Goal: Task Accomplishment & Management: Manage account settings

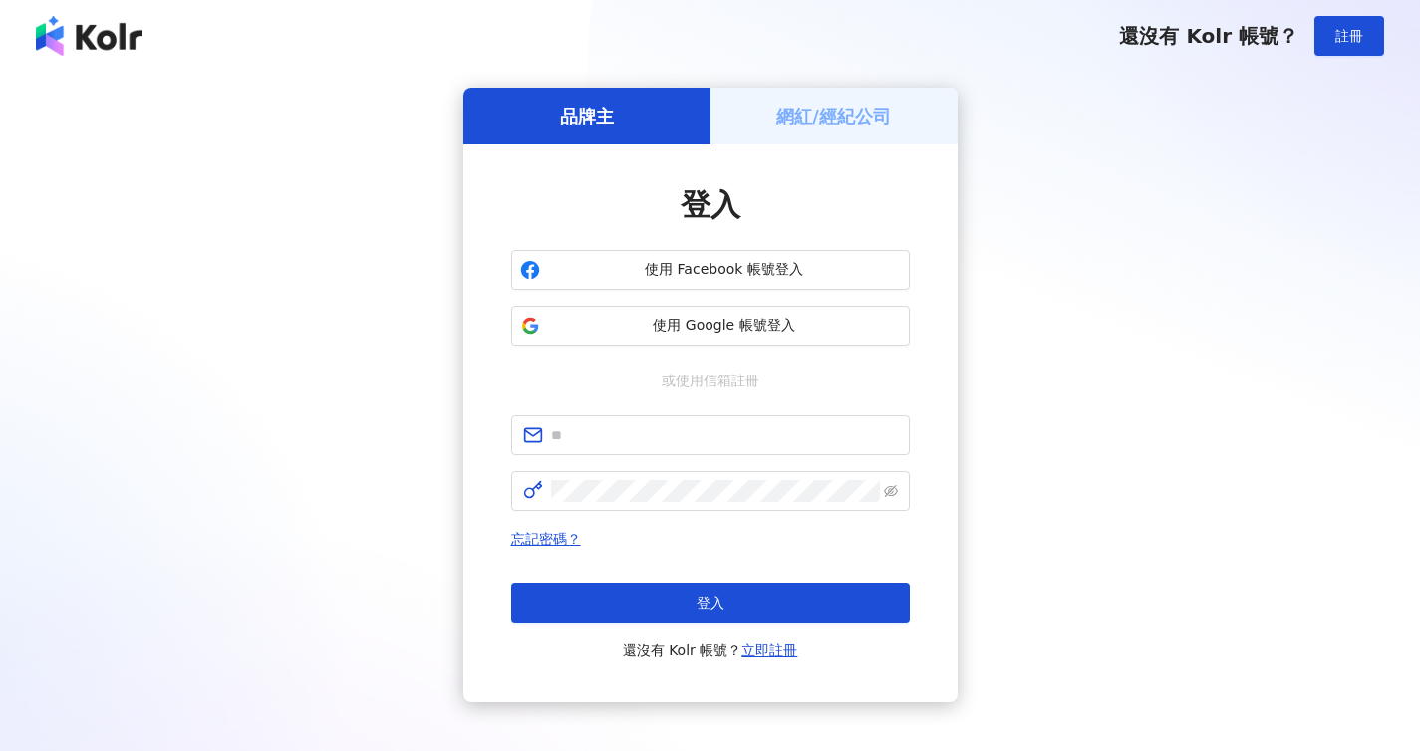
click at [856, 122] on h5 "網紅/經紀公司" at bounding box center [833, 116] width 115 height 25
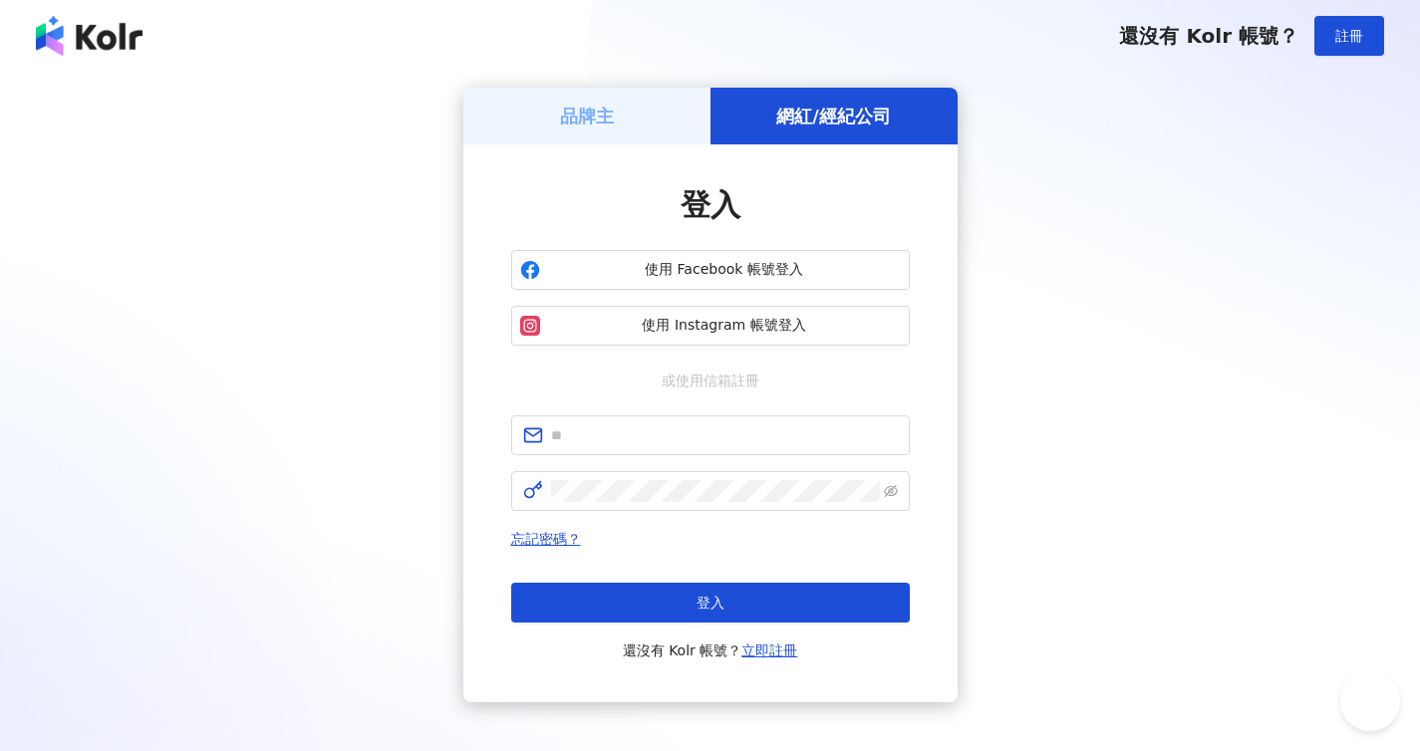
click at [813, 115] on h5 "網紅/經紀公司" at bounding box center [833, 116] width 115 height 25
click at [642, 424] on span at bounding box center [710, 436] width 399 height 40
click at [626, 441] on input "text" at bounding box center [724, 436] width 347 height 22
type input "**********"
click at [894, 495] on icon "eye-invisible" at bounding box center [891, 491] width 14 height 14
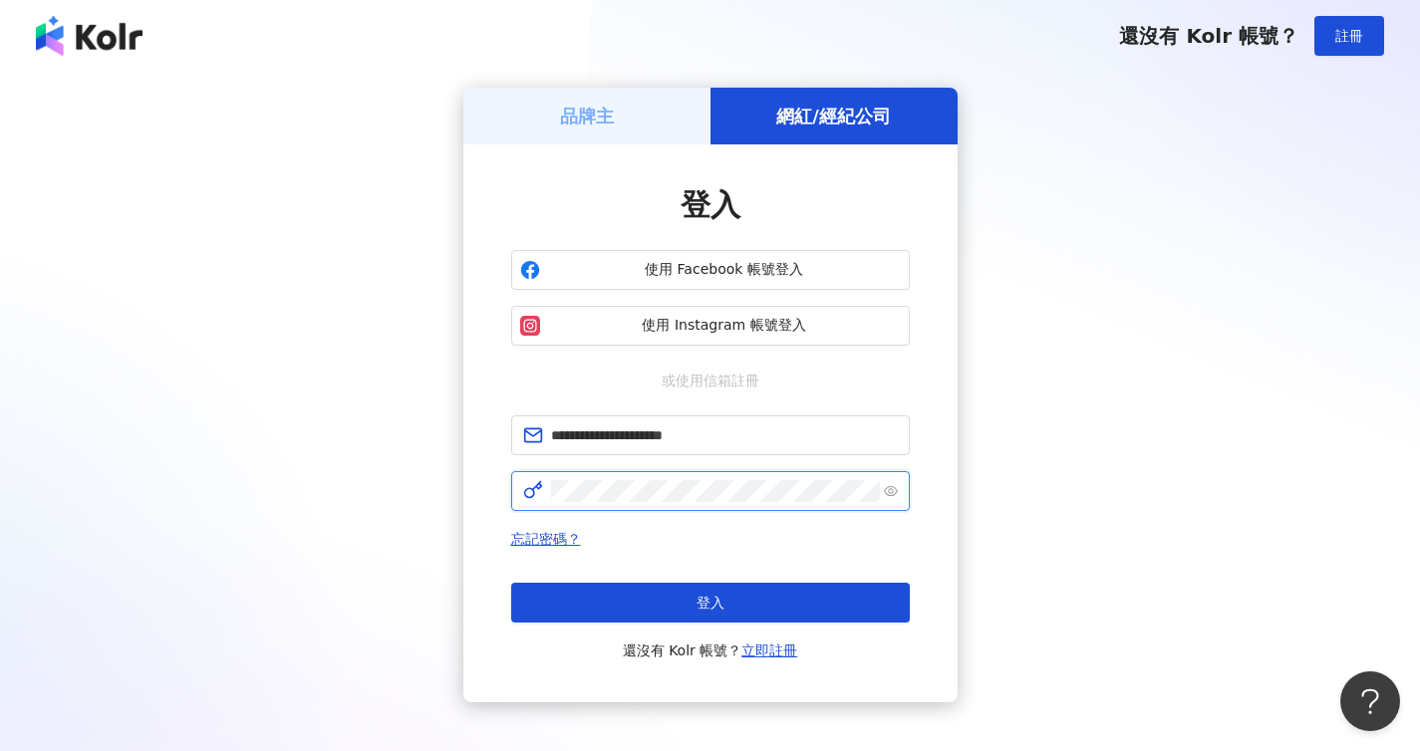
click button "登入" at bounding box center [710, 603] width 399 height 40
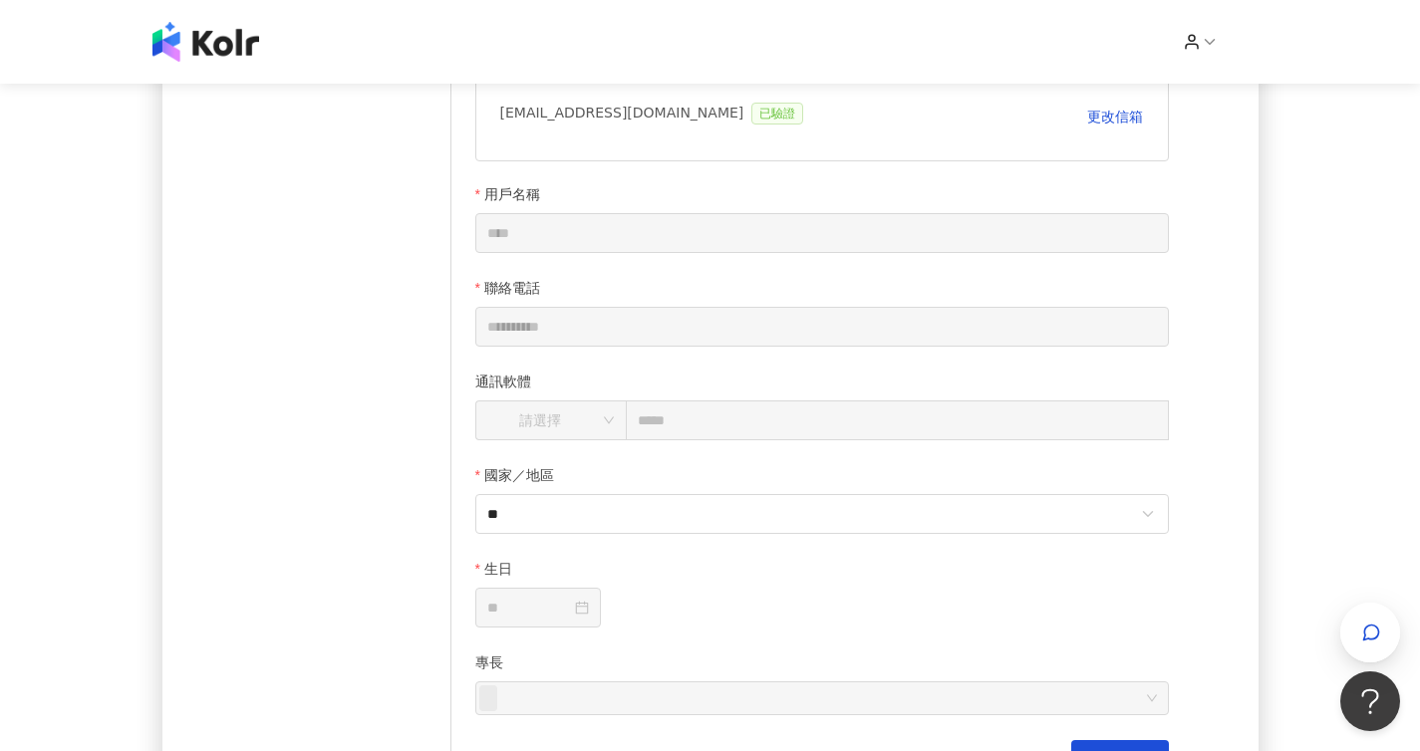
scroll to position [428, 0]
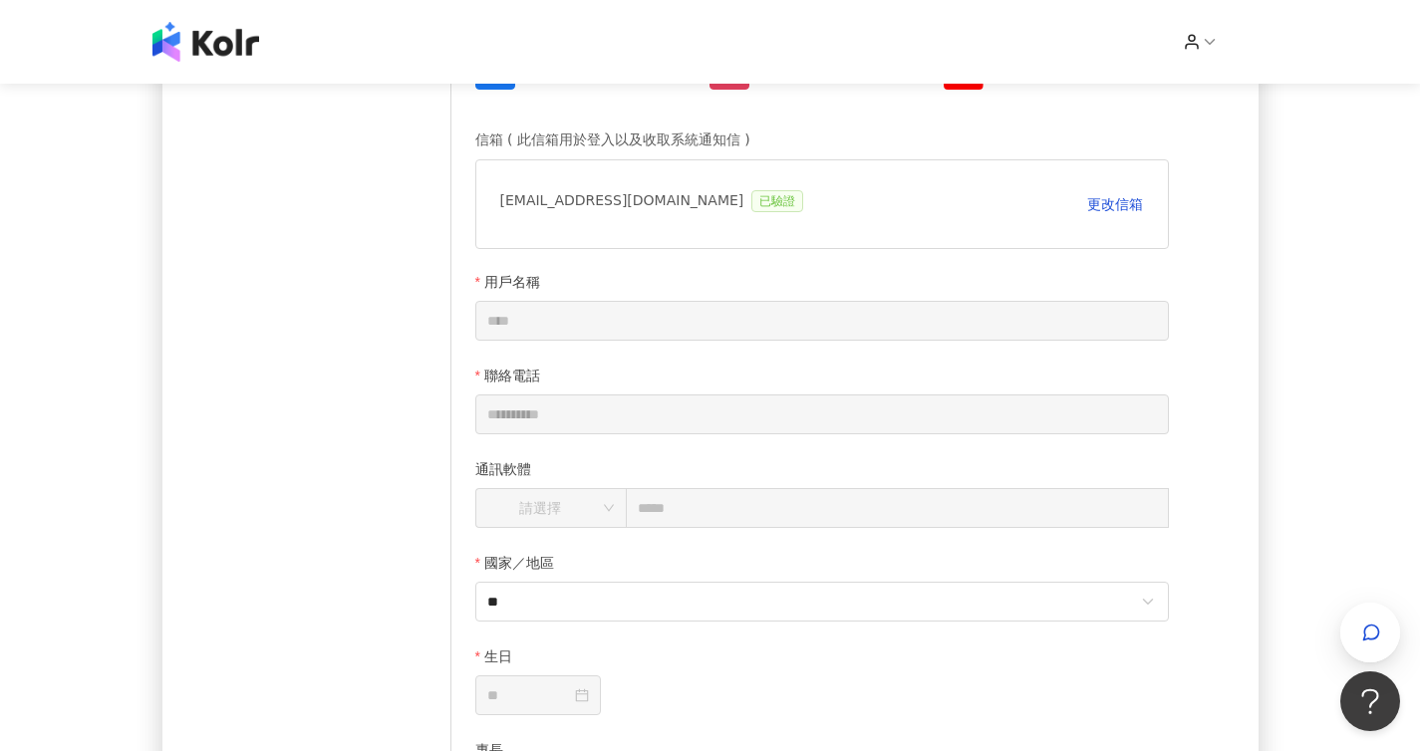
click at [350, 583] on div "個人資料 經紀資訊 修改密碼" at bounding box center [351, 360] width 199 height 943
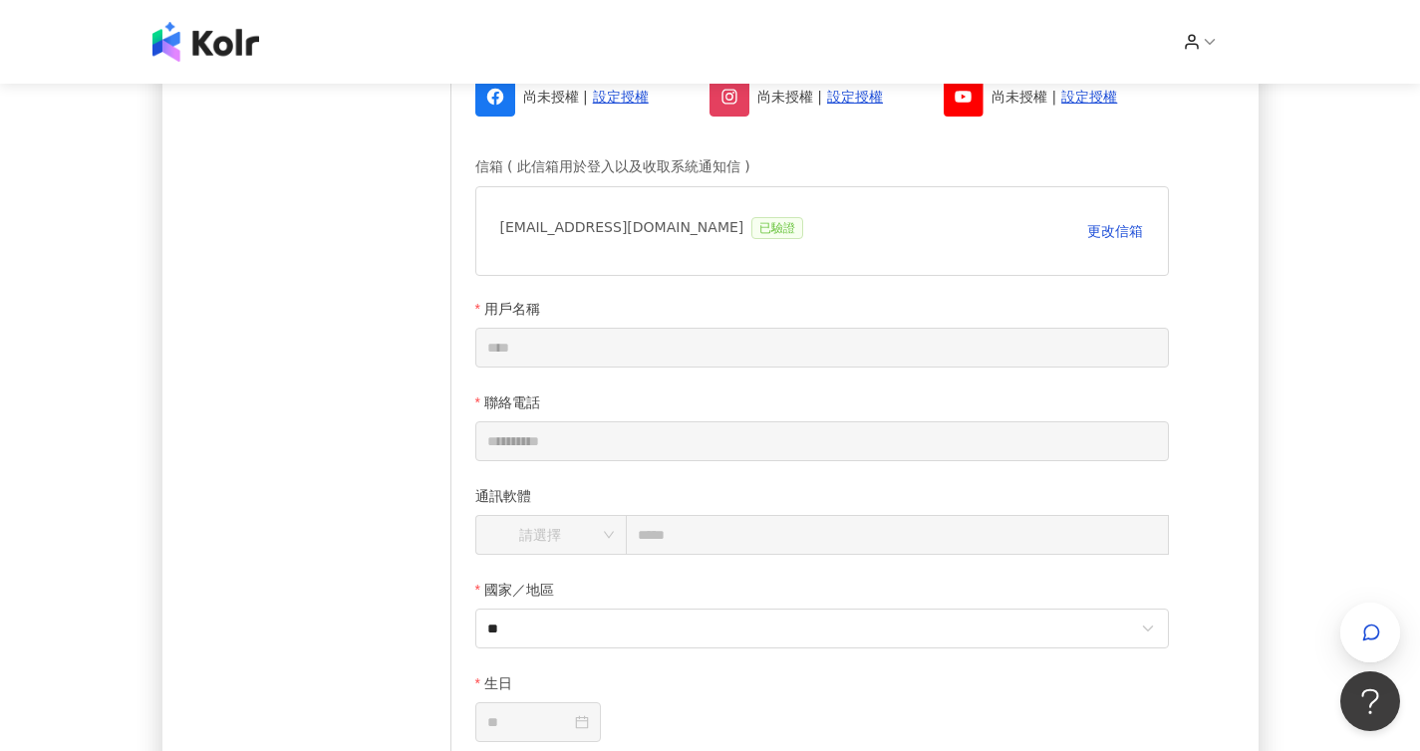
scroll to position [400, 0]
click at [327, 464] on div "個人資料 經紀資訊 修改密碼" at bounding box center [351, 388] width 199 height 943
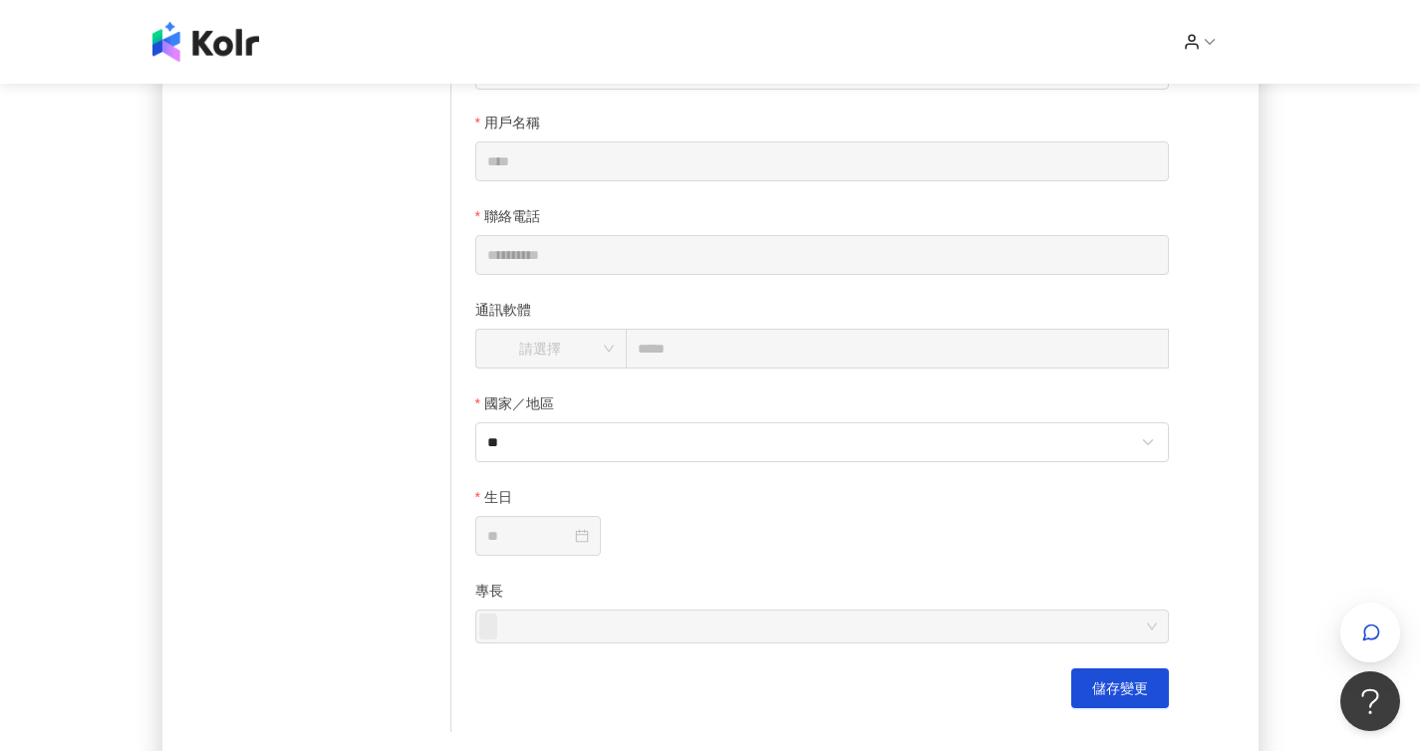
scroll to position [590, 0]
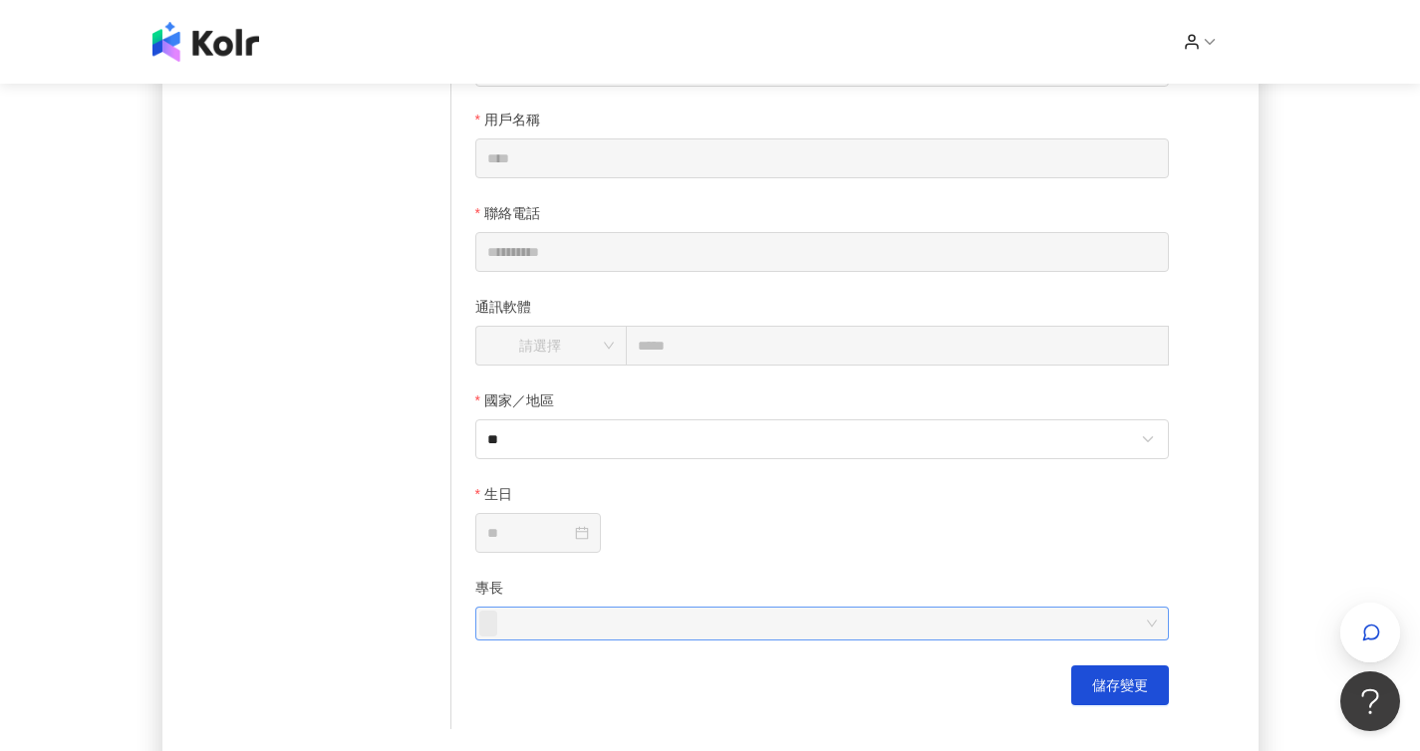
click at [713, 620] on div at bounding box center [811, 624] width 665 height 30
click at [298, 591] on div "個人資料 經紀資訊 修改密碼" at bounding box center [351, 198] width 199 height 943
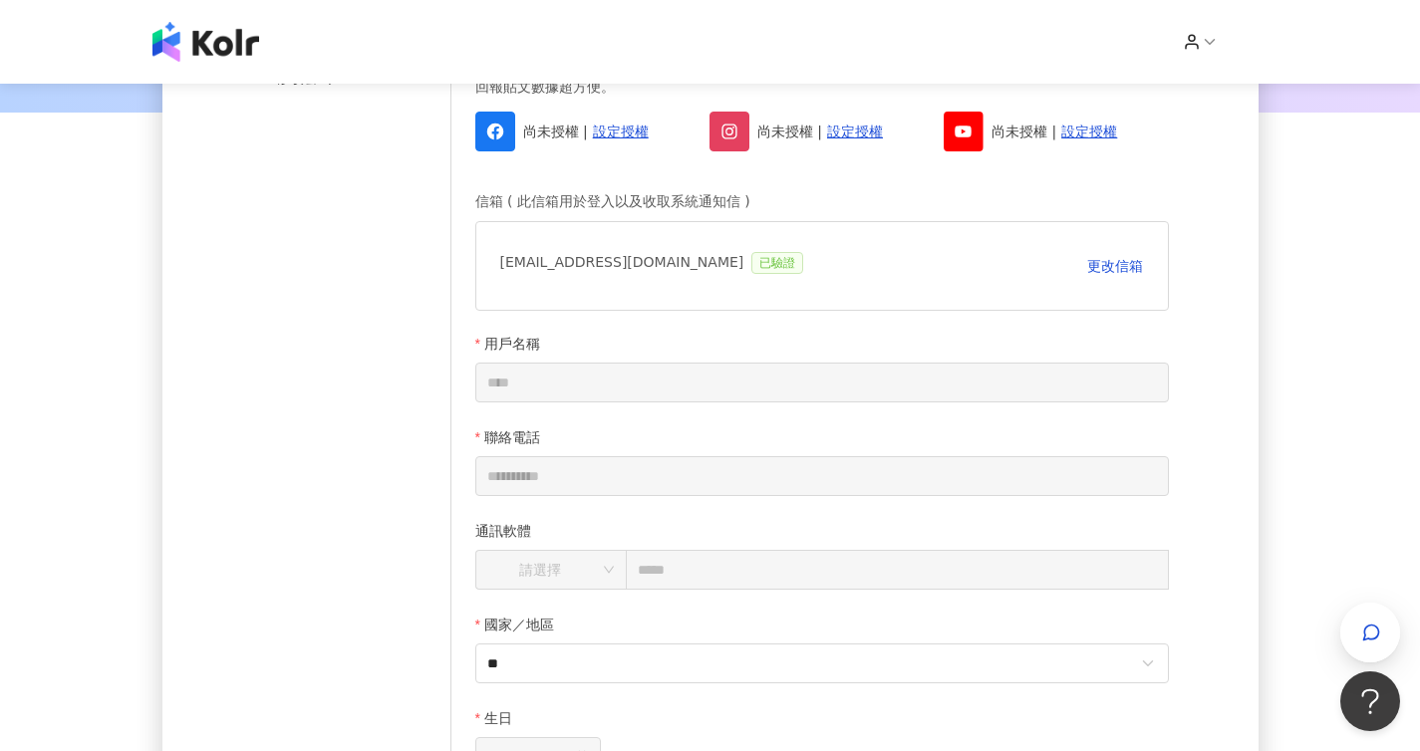
scroll to position [930, 0]
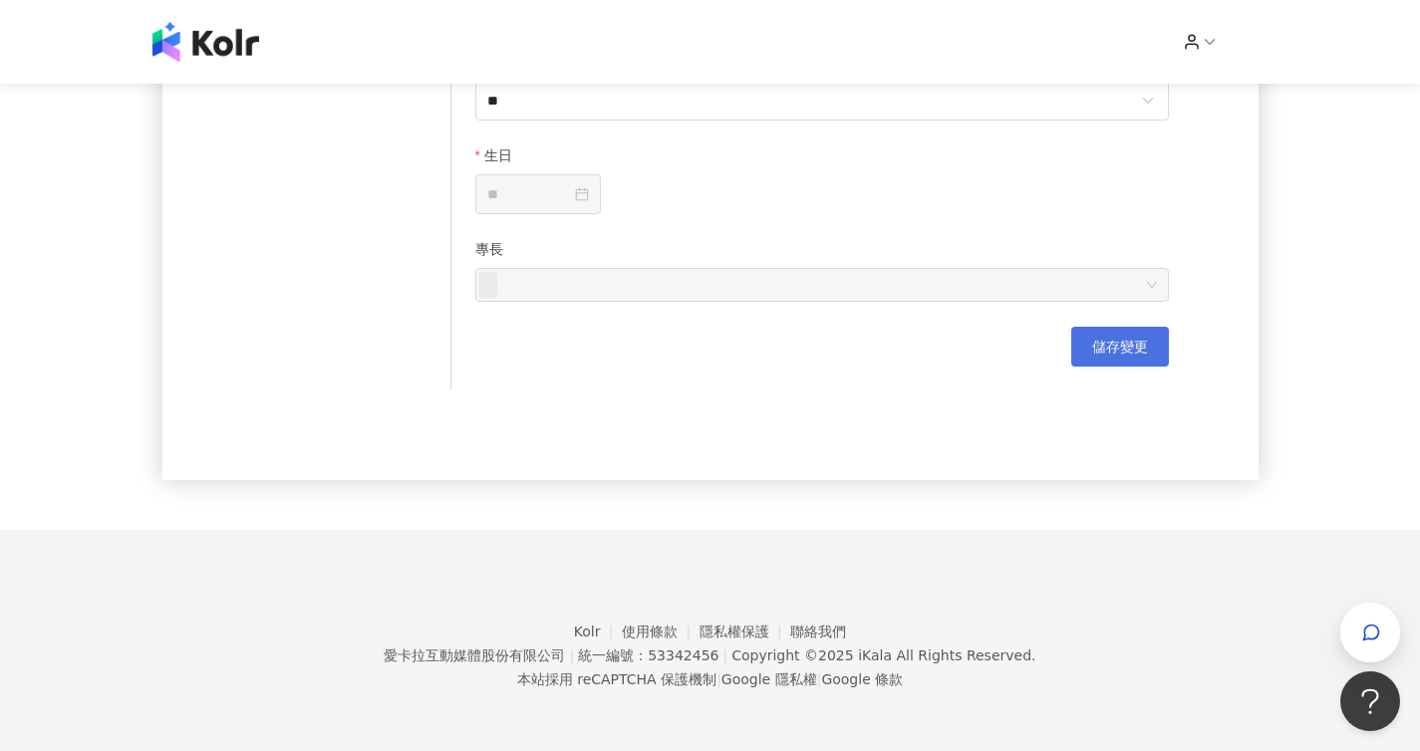
click at [1100, 363] on button "儲存變更" at bounding box center [1120, 347] width 98 height 40
click at [589, 193] on div at bounding box center [538, 194] width 102 height 22
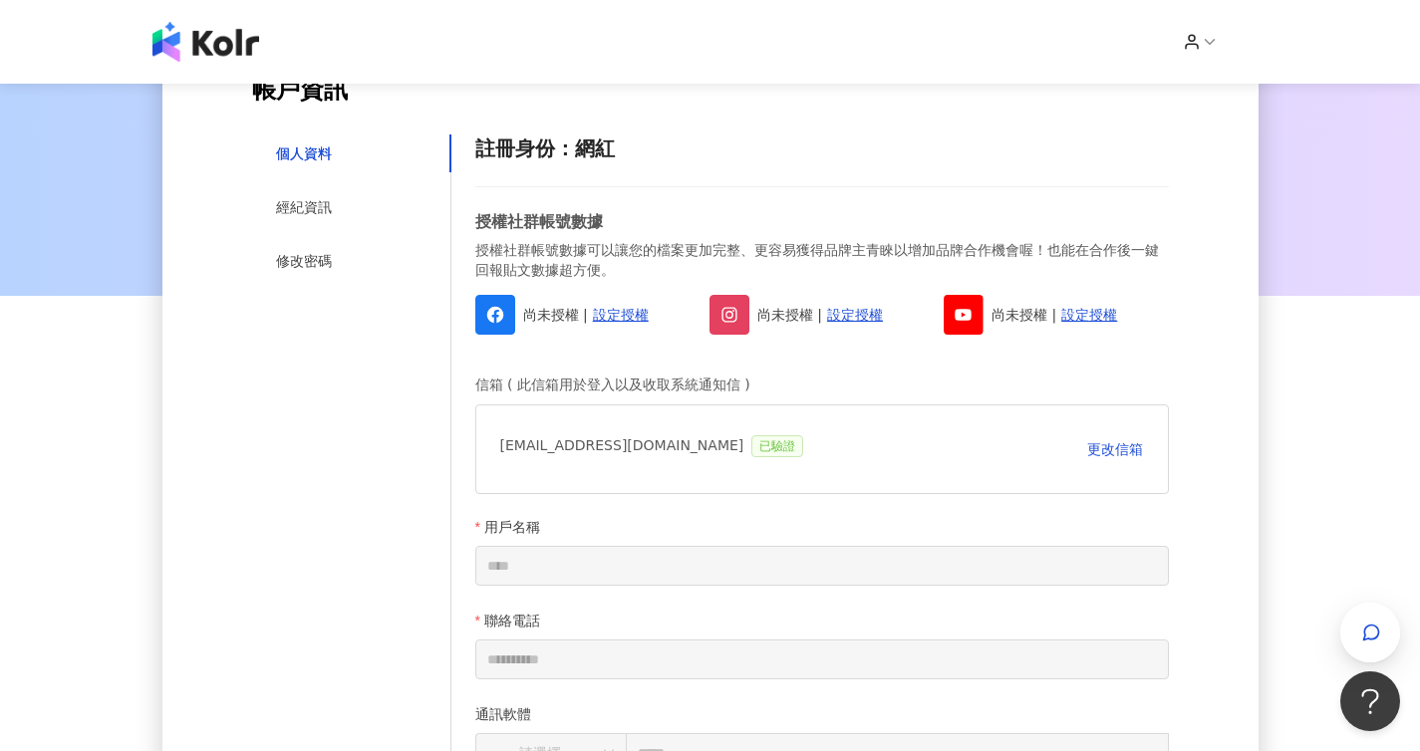
scroll to position [183, 0]
click at [301, 204] on div "經紀資訊" at bounding box center [304, 206] width 56 height 22
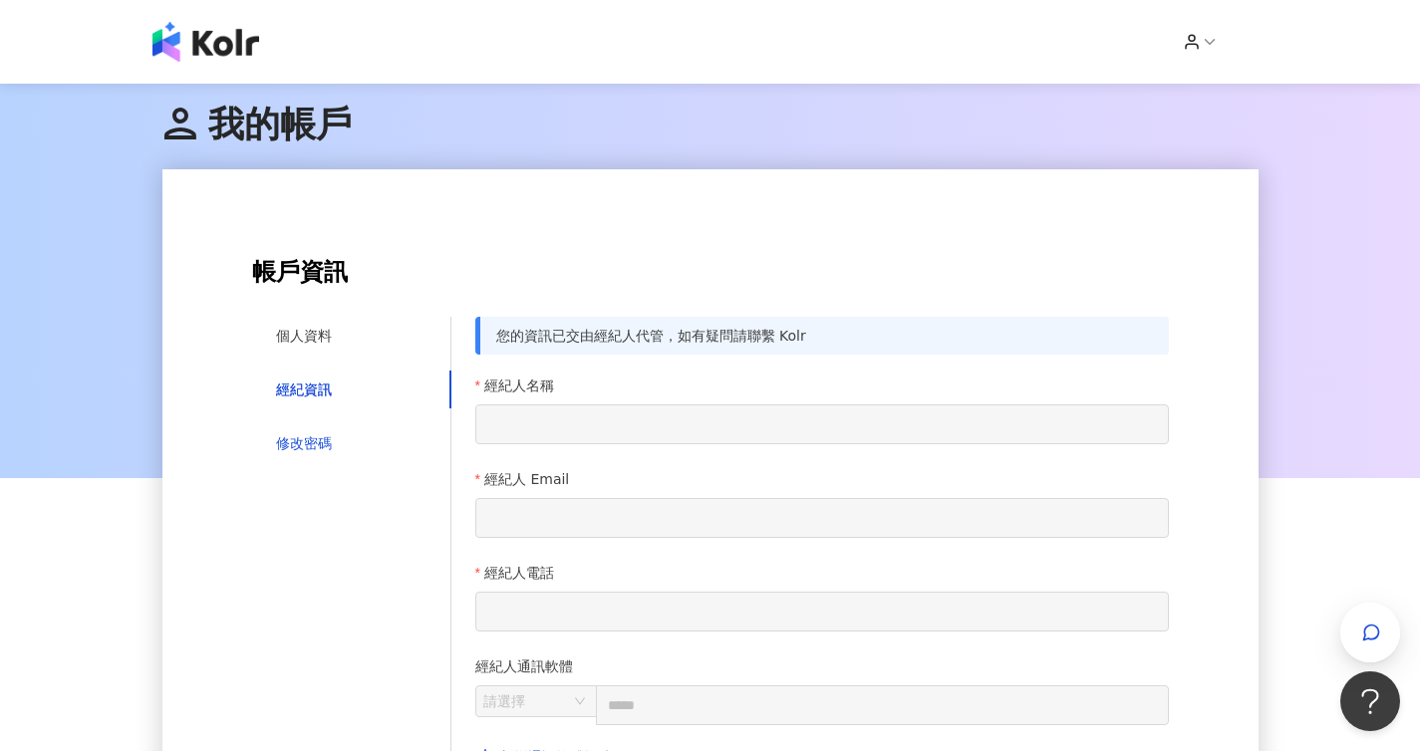
click at [290, 440] on div "修改密碼" at bounding box center [304, 443] width 56 height 22
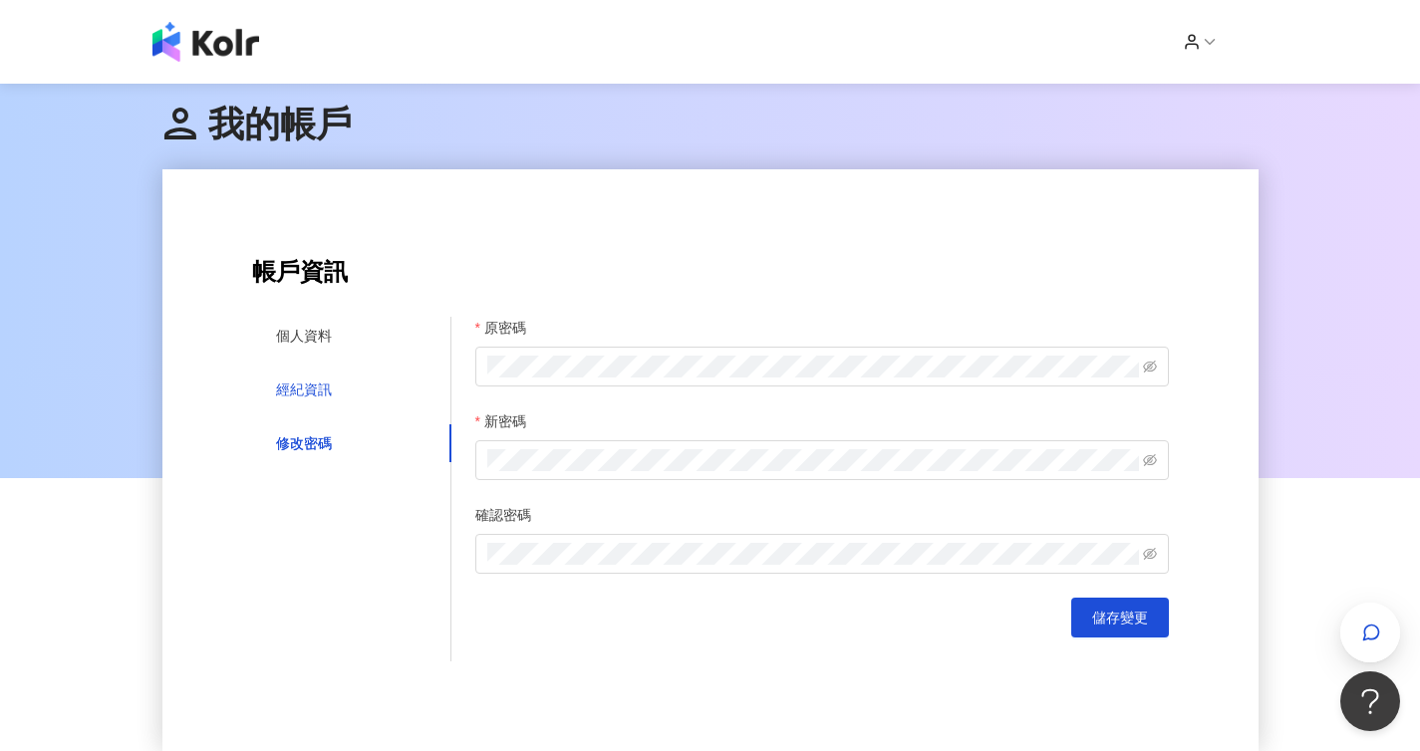
click at [300, 396] on div "經紀資訊" at bounding box center [304, 390] width 56 height 22
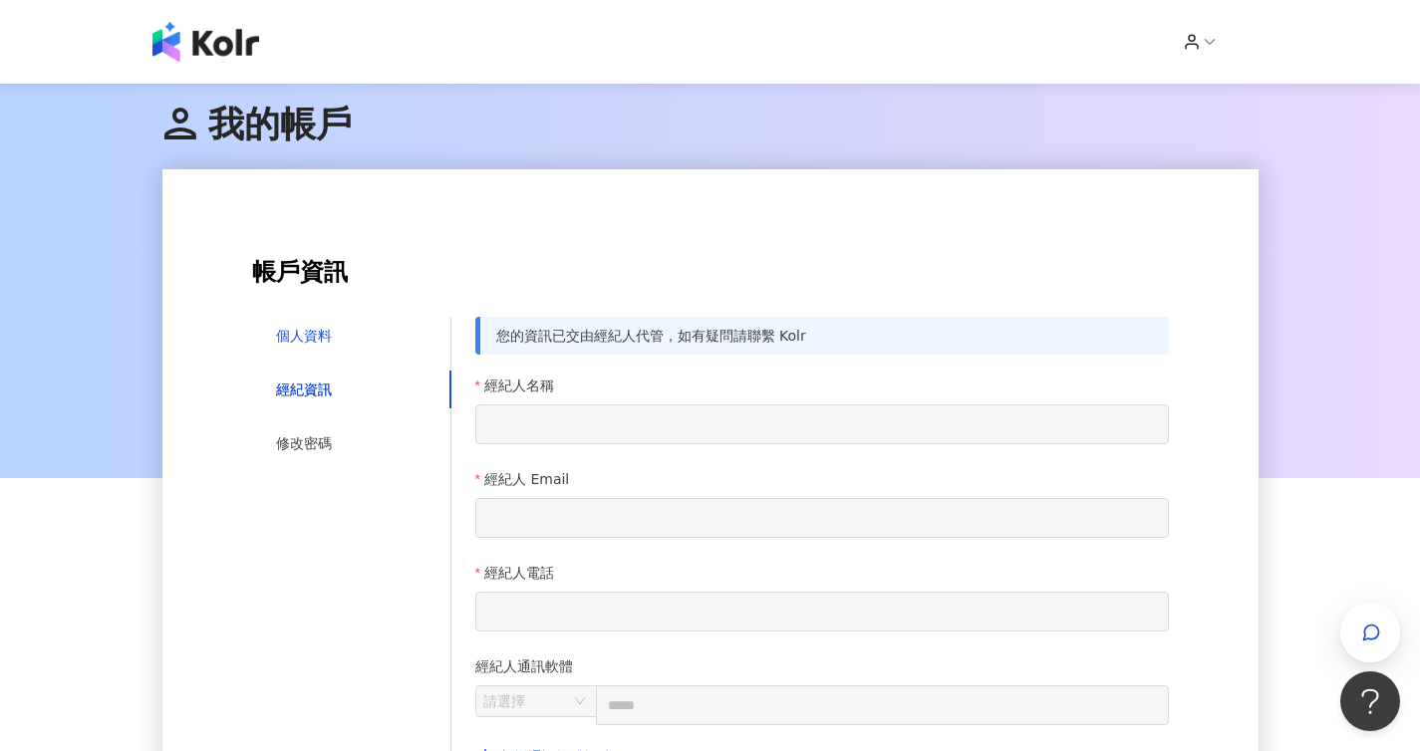
click at [317, 333] on div "個人資料" at bounding box center [304, 336] width 56 height 22
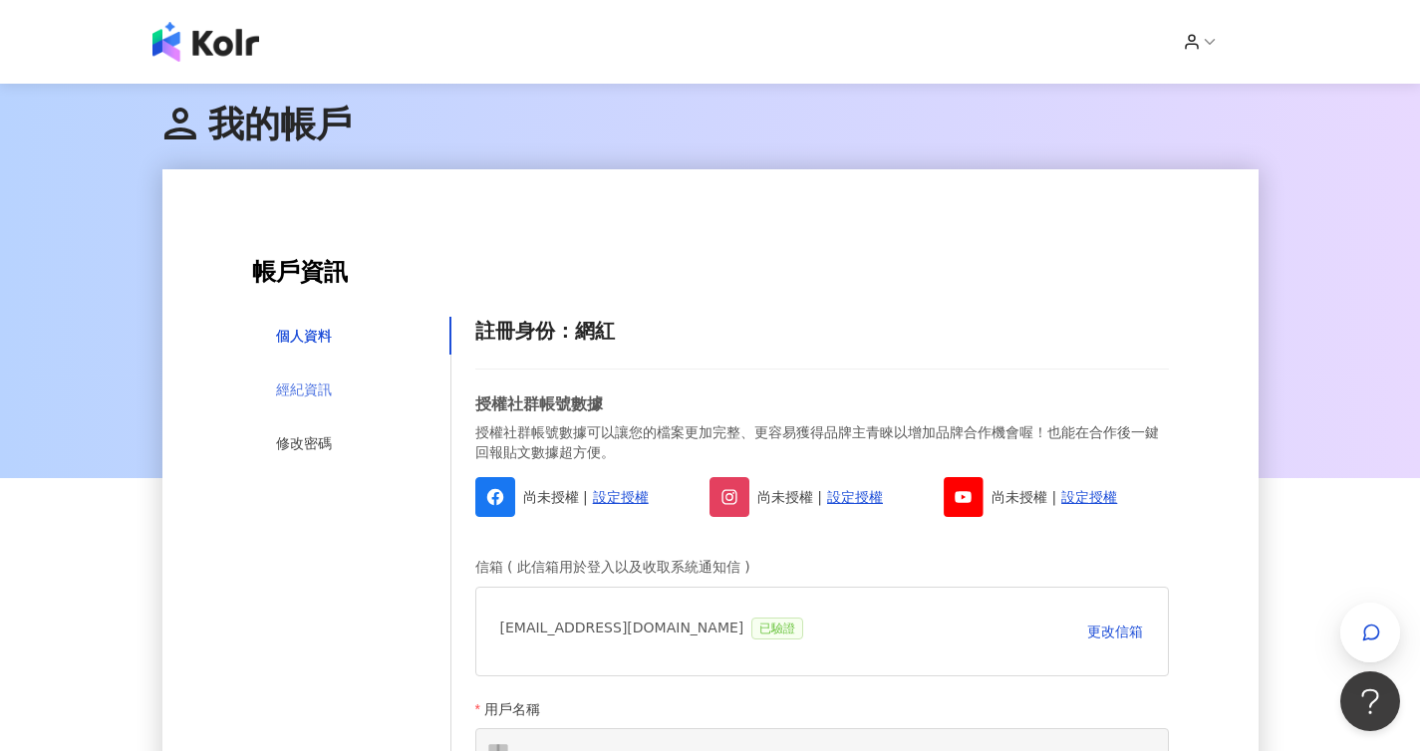
click at [331, 387] on div "經紀資訊" at bounding box center [351, 390] width 199 height 38
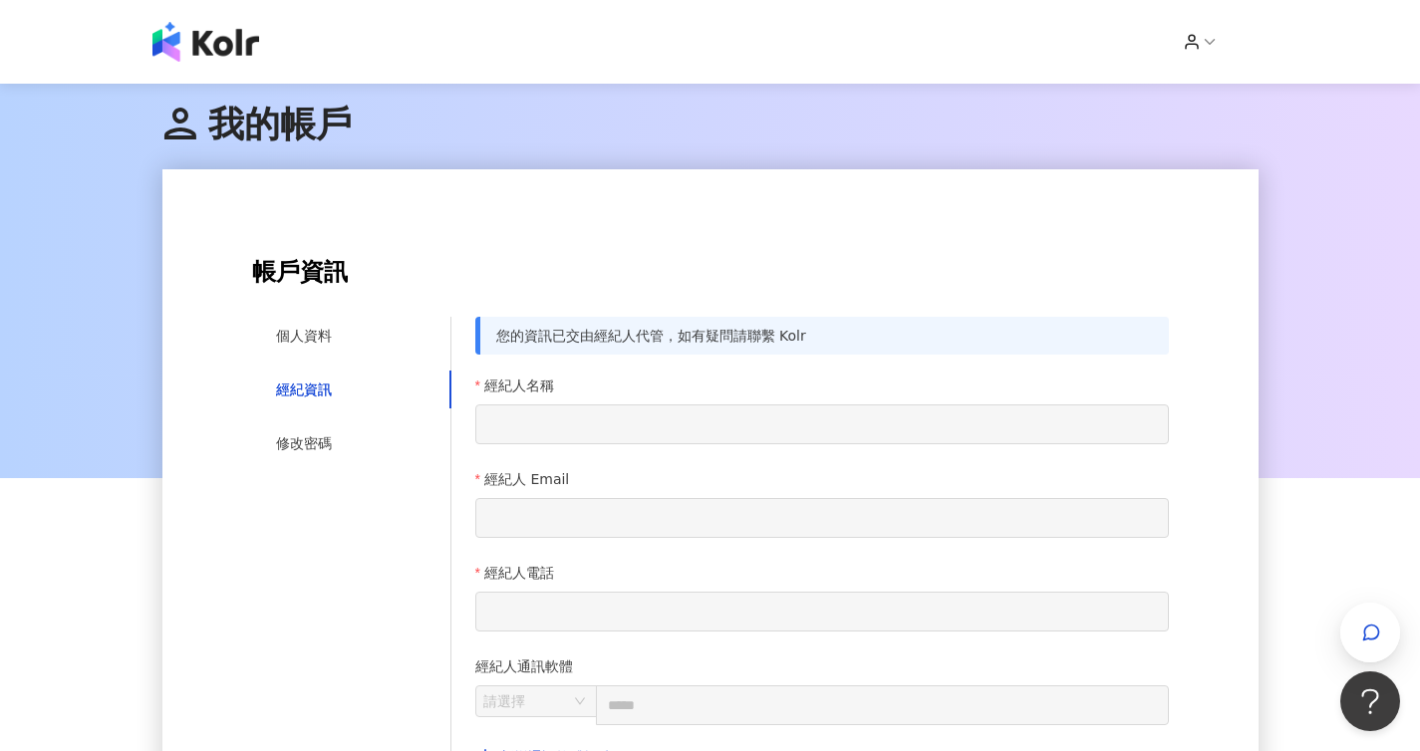
click at [290, 355] on div "個人資料 經紀資訊 修改密碼" at bounding box center [351, 700] width 199 height 766
click at [301, 337] on div "個人資料" at bounding box center [304, 336] width 56 height 22
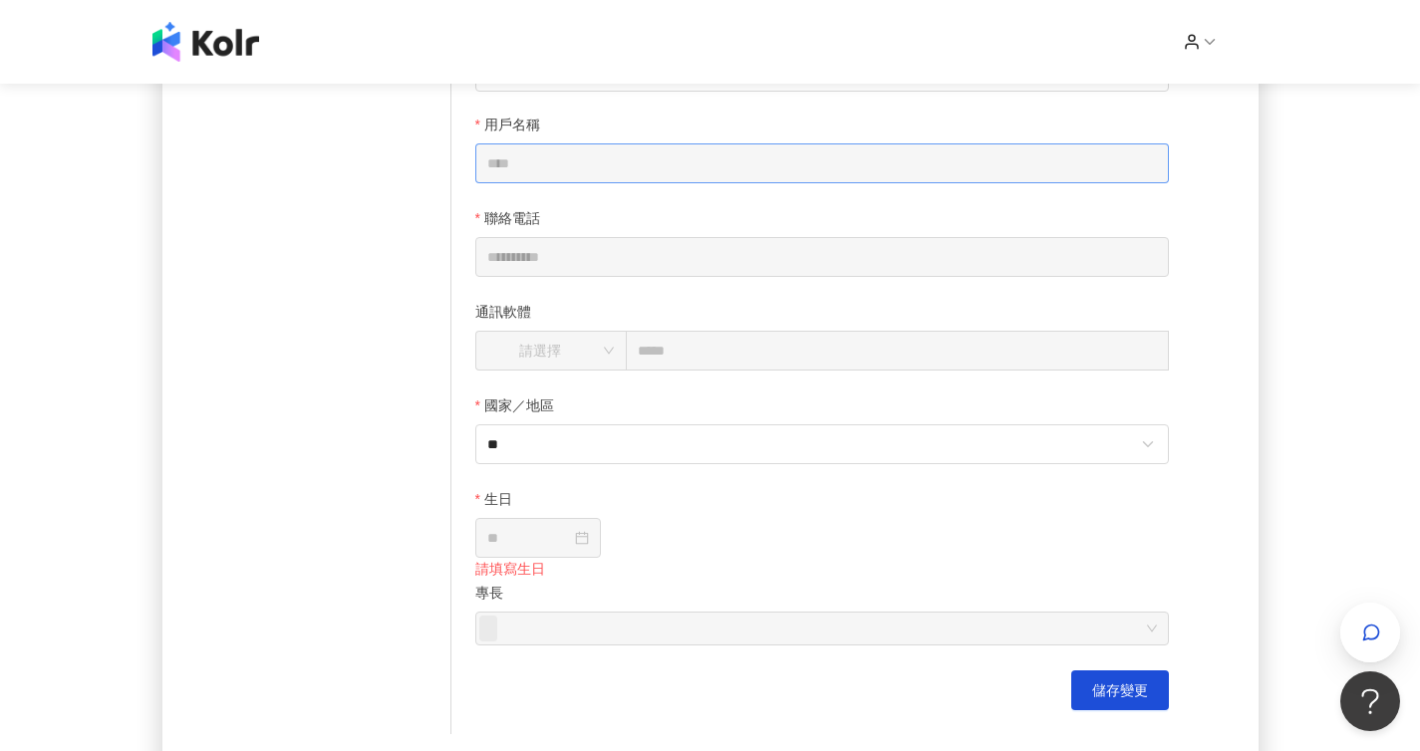
scroll to position [583, 0]
click at [1219, 46] on icon at bounding box center [1210, 42] width 18 height 18
click at [1244, 73] on link "帳戶設定" at bounding box center [1258, 79] width 56 height 16
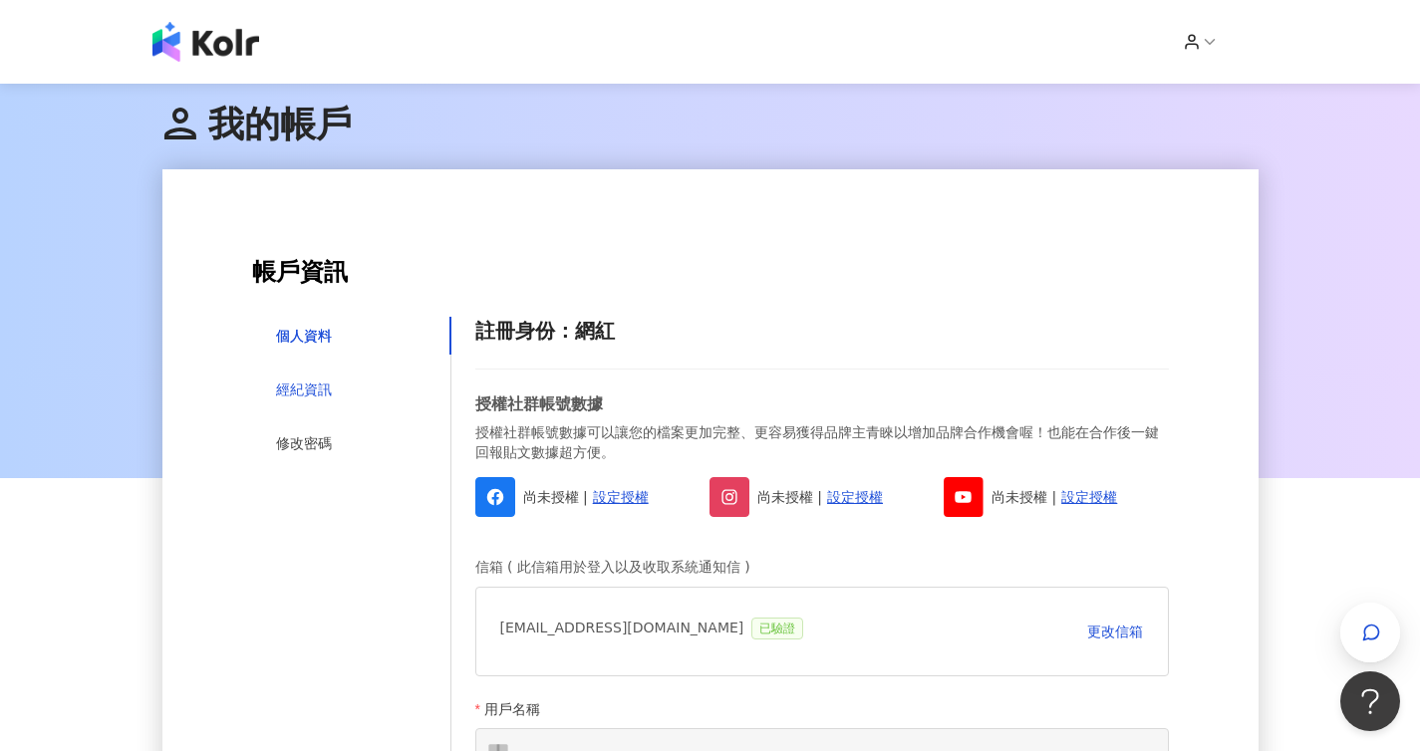
click at [315, 392] on div "經紀資訊" at bounding box center [304, 390] width 56 height 22
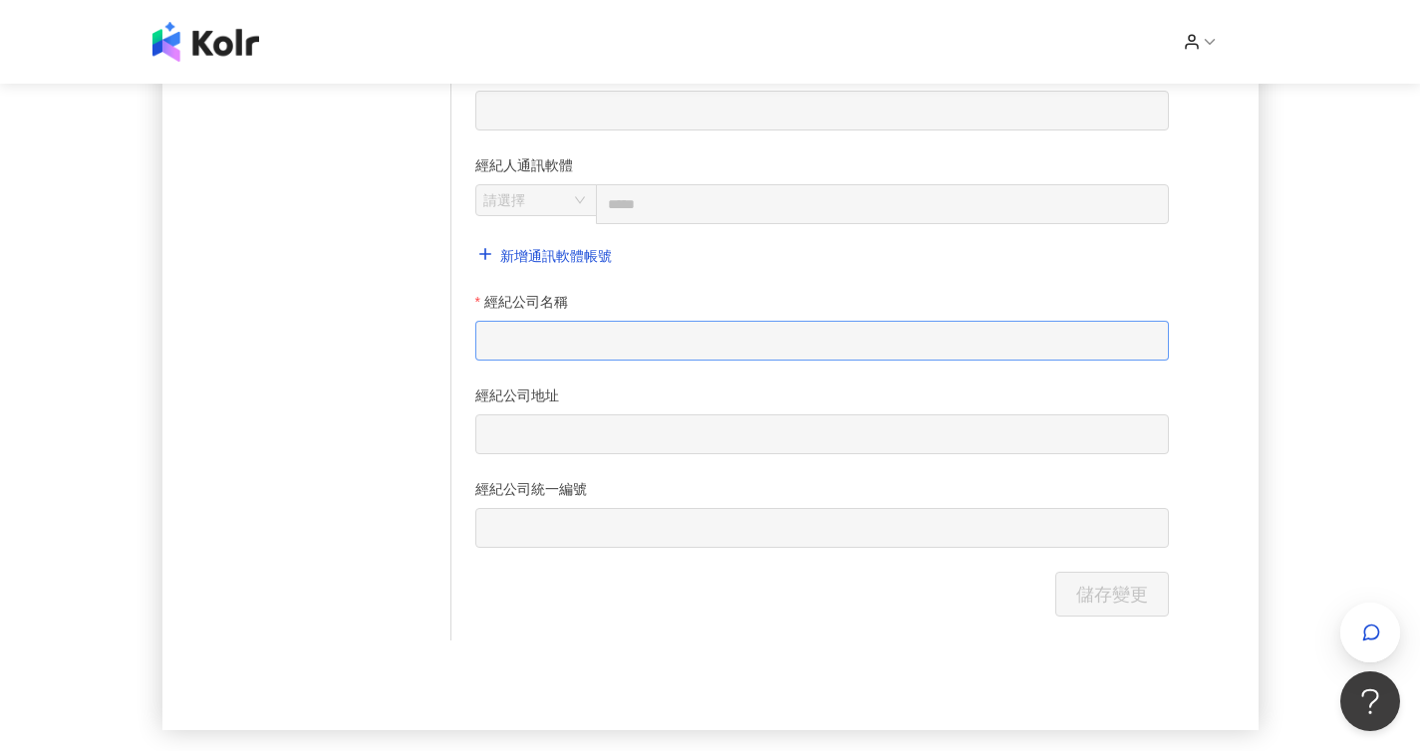
scroll to position [240, 0]
